Goal: Task Accomplishment & Management: Use online tool/utility

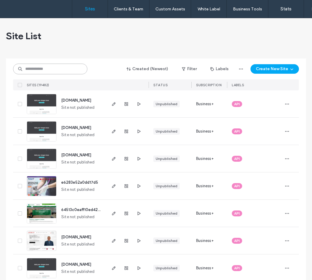
drag, startPoint x: 0, startPoint y: 0, endPoint x: 61, endPoint y: 68, distance: 91.0
click at [61, 68] on input at bounding box center [50, 69] width 74 height 11
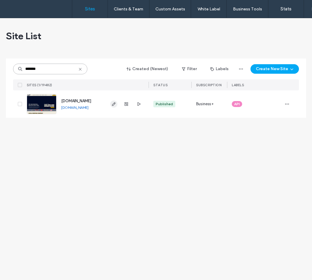
type input "*******"
click at [114, 103] on use "button" at bounding box center [114, 104] width 4 height 4
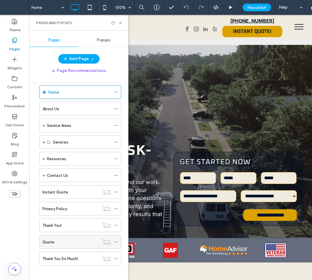
click at [65, 242] on div "Quote" at bounding box center [71, 242] width 57 height 6
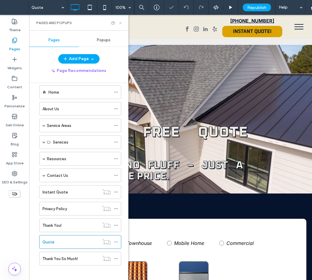
click at [121, 24] on use at bounding box center [120, 23] width 2 height 2
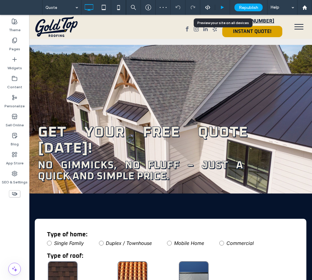
click at [223, 7] on use at bounding box center [222, 7] width 3 height 3
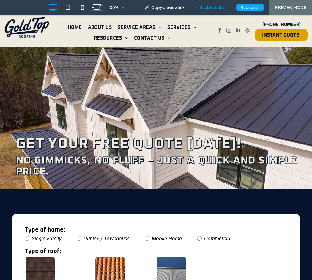
click at [202, 10] on span "Back to editor" at bounding box center [213, 7] width 27 height 5
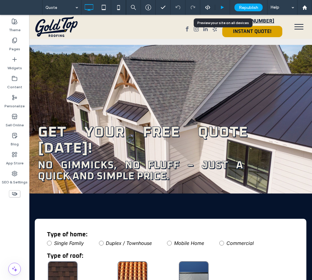
click at [225, 7] on icon at bounding box center [222, 7] width 4 height 4
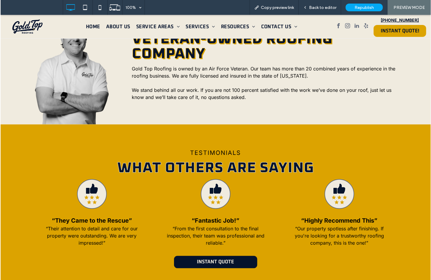
scroll to position [618, 0]
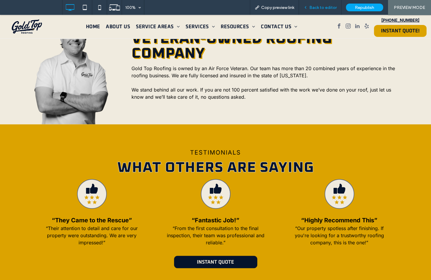
click at [312, 7] on span "Back to editor" at bounding box center [322, 7] width 27 height 5
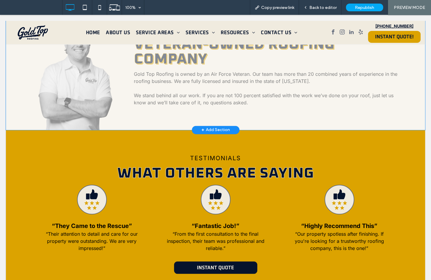
scroll to position [632, 0]
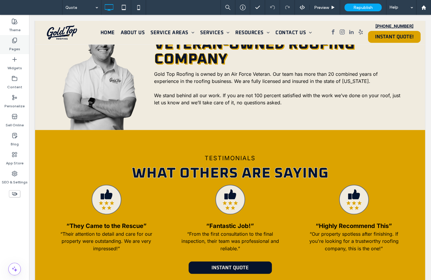
click at [14, 41] on icon at bounding box center [15, 40] width 6 height 6
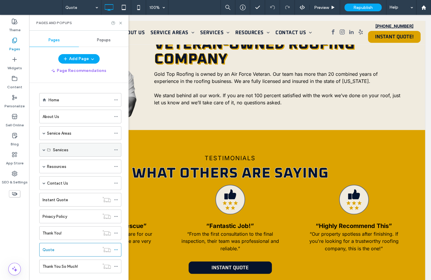
scroll to position [8, 0]
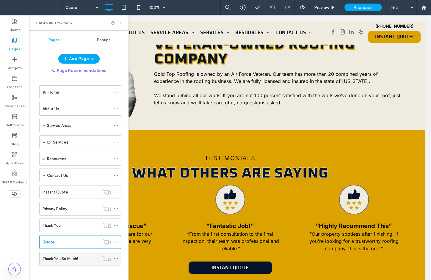
click at [76, 256] on label "Thank You So Much!" at bounding box center [60, 259] width 35 height 10
click at [119, 24] on icon at bounding box center [120, 23] width 4 height 4
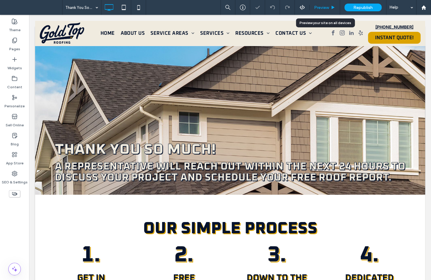
click at [312, 8] on icon at bounding box center [333, 7] width 4 height 4
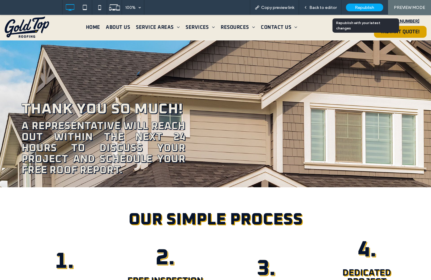
click at [312, 8] on span "Republish" at bounding box center [364, 7] width 19 height 5
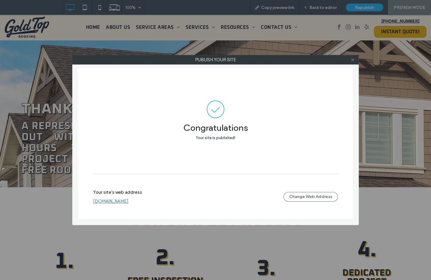
click at [312, 58] on icon at bounding box center [352, 60] width 4 height 4
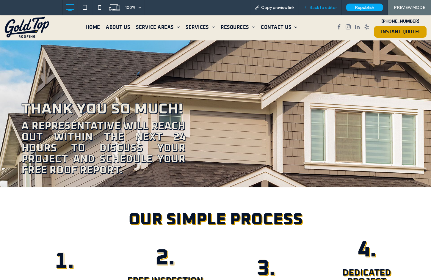
click at [312, 6] on span "Back to editor" at bounding box center [322, 7] width 27 height 5
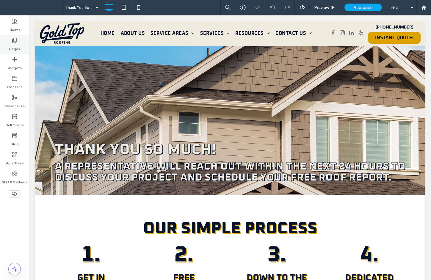
click at [10, 43] on div "Pages" at bounding box center [14, 44] width 29 height 19
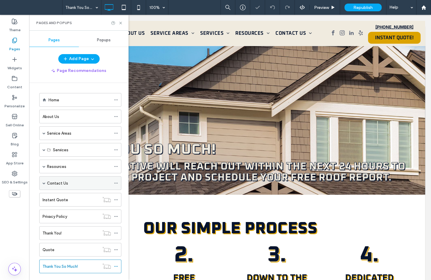
scroll to position [8, 0]
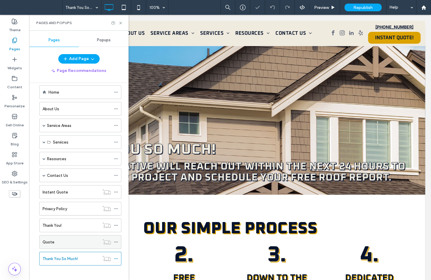
click at [77, 242] on div "Quote" at bounding box center [71, 242] width 57 height 6
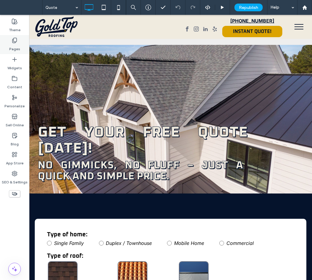
click at [15, 51] on label "Pages" at bounding box center [14, 47] width 11 height 8
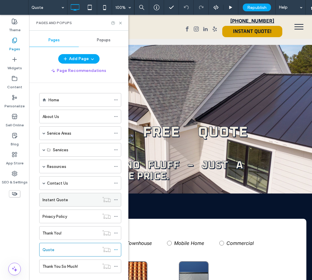
click at [73, 201] on div "Instant Quote" at bounding box center [71, 200] width 57 height 6
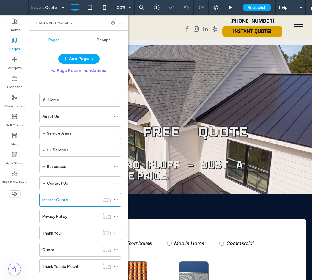
click at [121, 23] on icon at bounding box center [120, 23] width 4 height 4
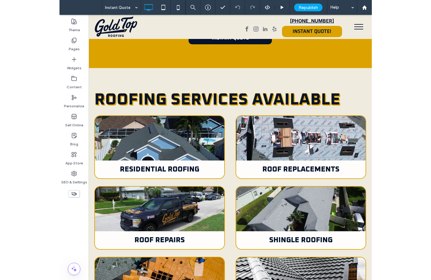
scroll to position [827, 0]
